Goal: Navigation & Orientation: Find specific page/section

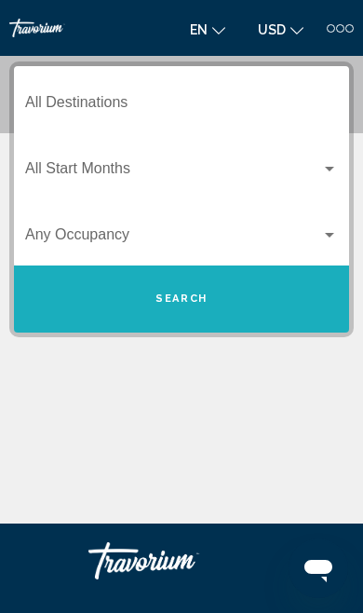
click at [239, 307] on button "Search" at bounding box center [181, 299] width 335 height 67
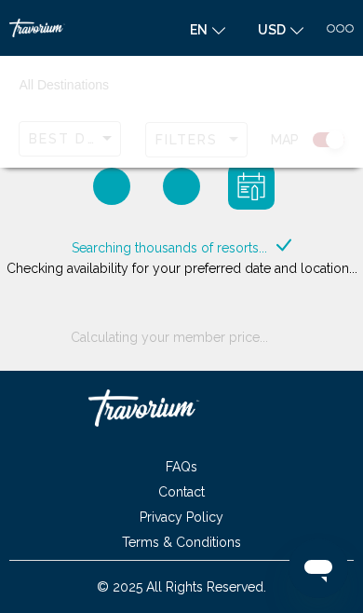
click at [224, 27] on icon "Change language" at bounding box center [218, 30] width 13 height 13
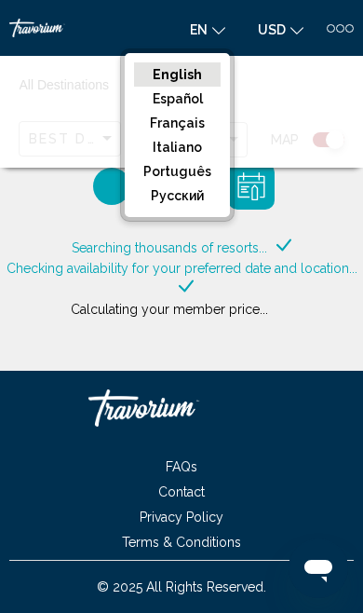
click at [200, 195] on button "русский" at bounding box center [177, 196] width 87 height 24
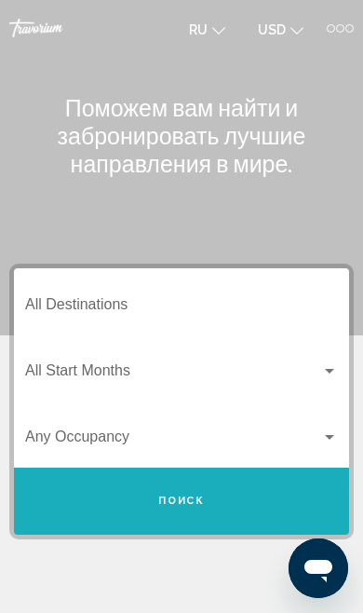
click at [221, 505] on button "Поиск" at bounding box center [181, 501] width 335 height 67
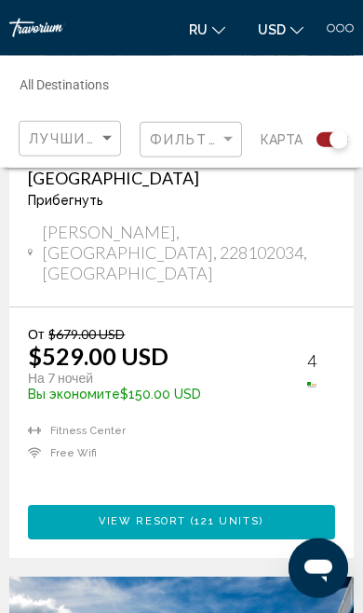
scroll to position [2915, 0]
